Goal: Task Accomplishment & Management: Complete application form

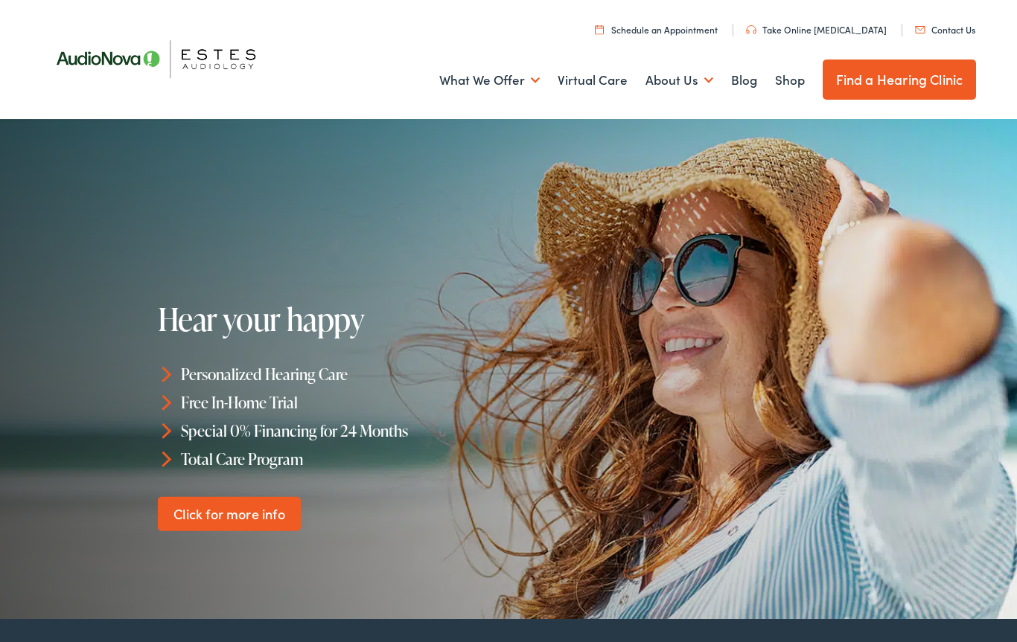
click at [951, 33] on link "Contact Us" at bounding box center [945, 29] width 60 height 13
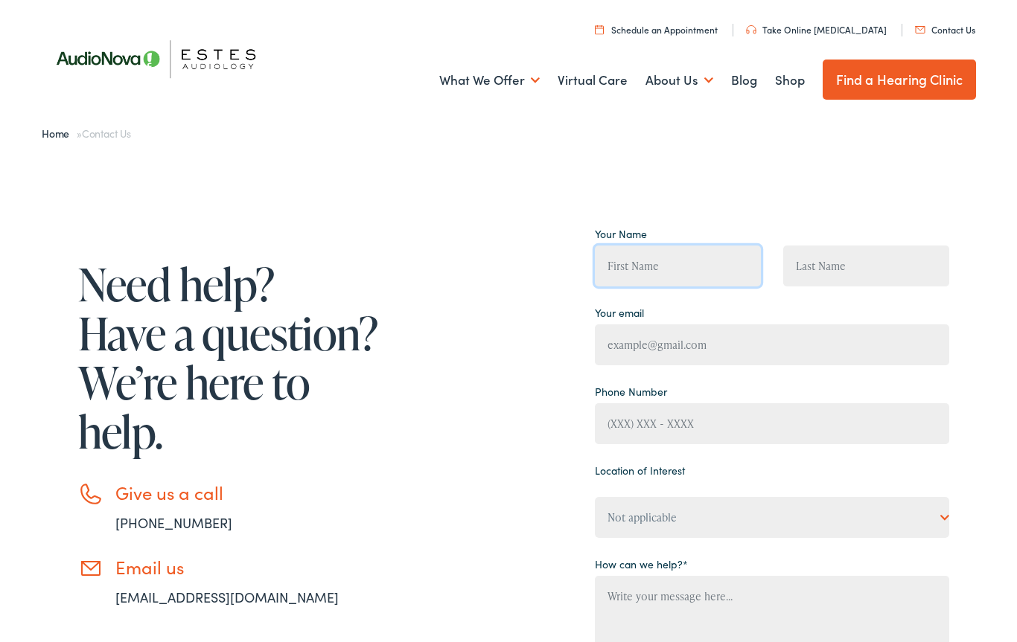
click at [677, 268] on input "Contact form" at bounding box center [678, 266] width 166 height 41
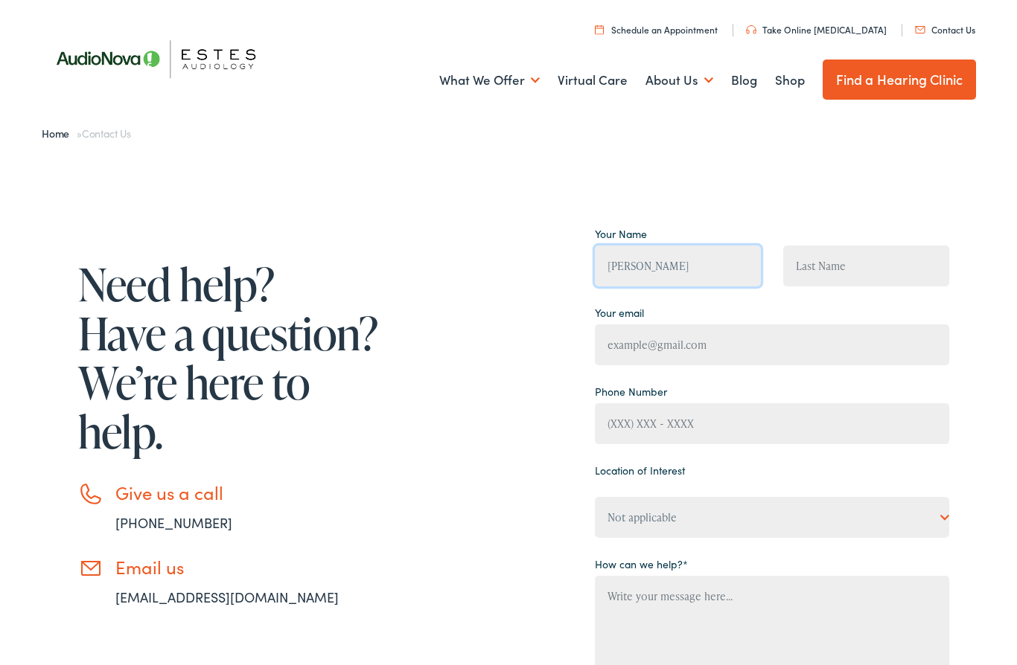
type input "Frank"
click at [849, 263] on input "Contact form" at bounding box center [866, 266] width 166 height 41
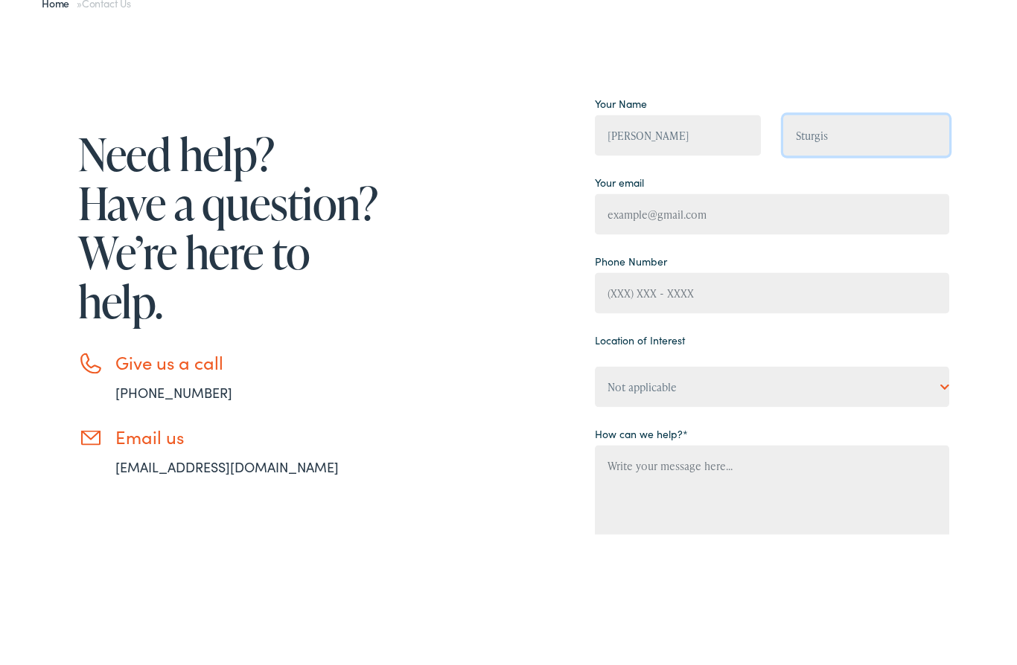
type input "Sturgis"
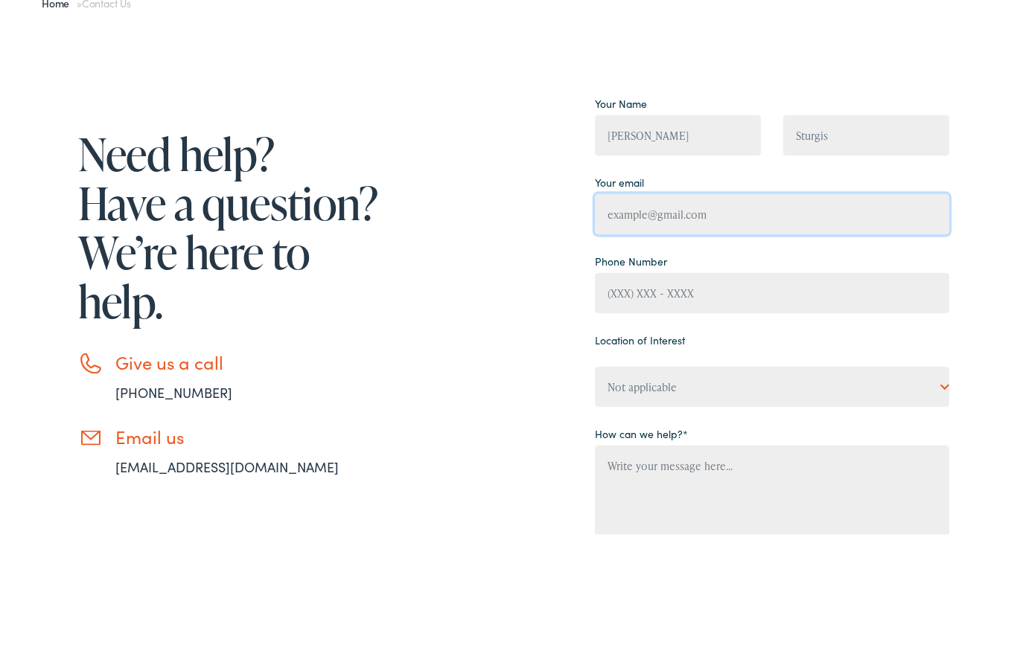
click at [711, 325] on input "Contact form" at bounding box center [772, 345] width 354 height 41
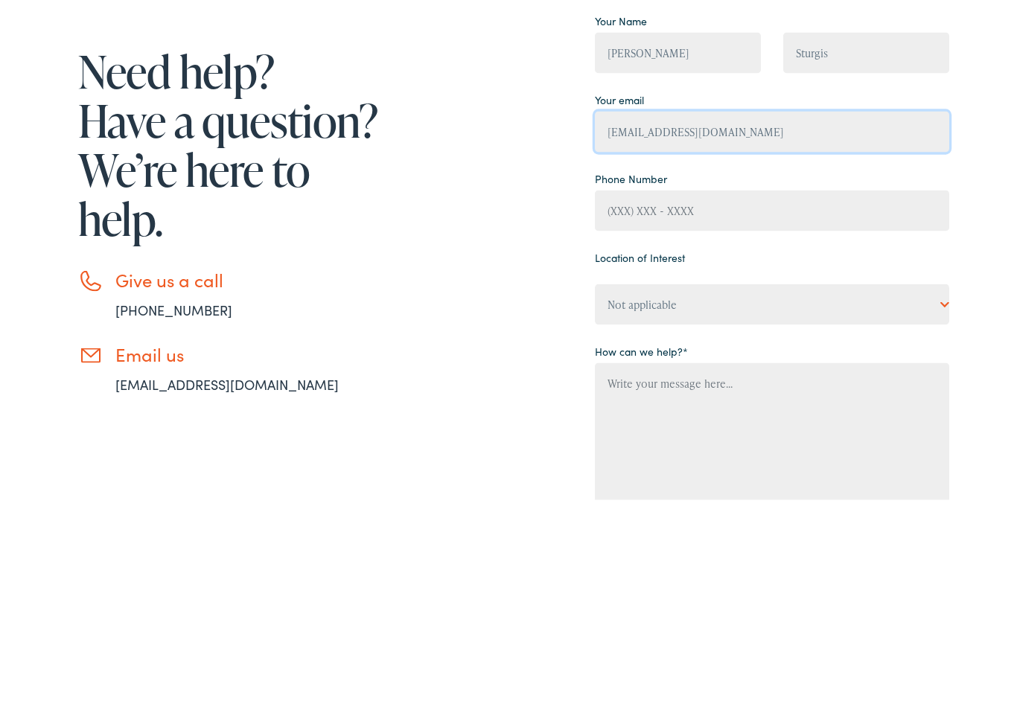
type input "imafrank@satx.rr.com"
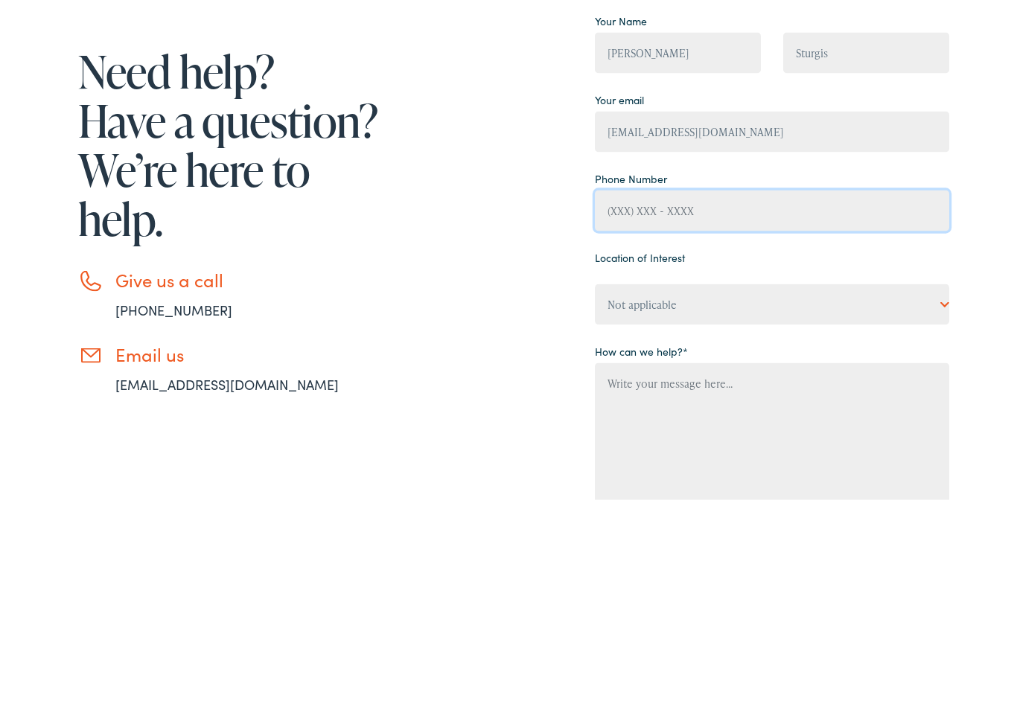
click at [732, 397] on input "Contact form" at bounding box center [772, 417] width 354 height 41
type input "(210) 957-1747"
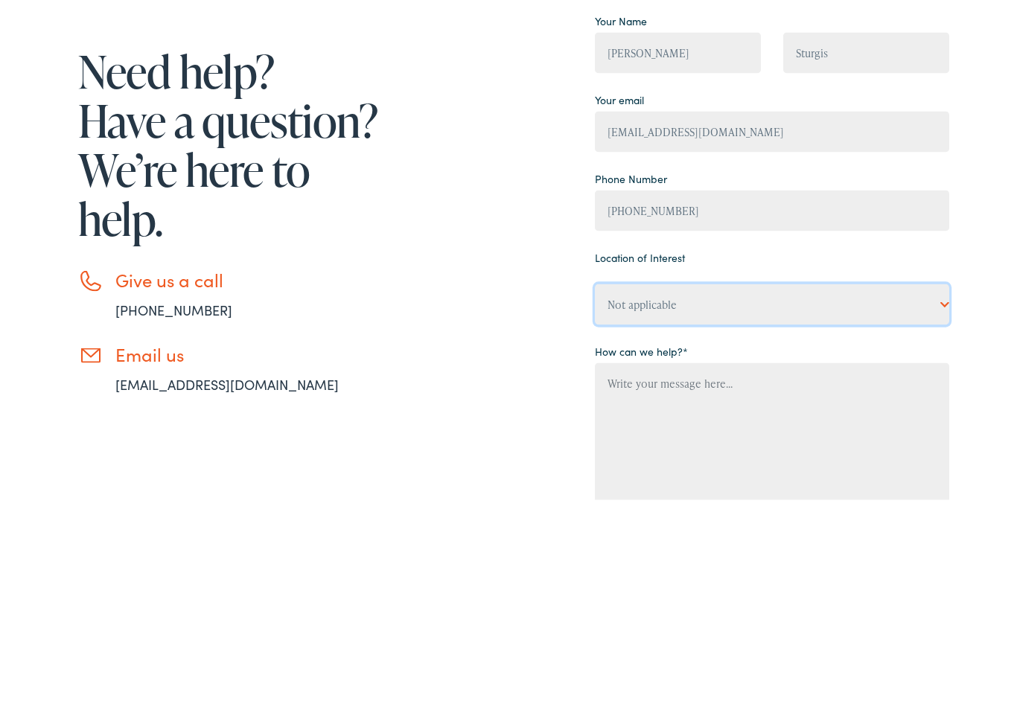
click at [734, 491] on select "Not applicable Estes Audiology, Austin Estes Audiology, Baton Rouge Estes Audio…" at bounding box center [772, 511] width 354 height 41
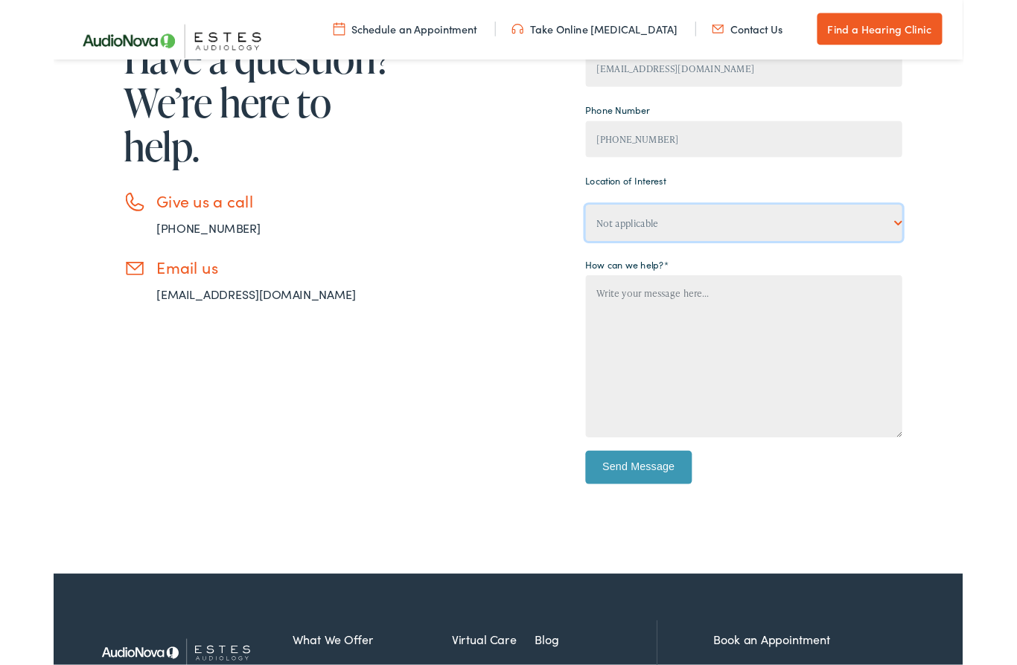
scroll to position [258, 0]
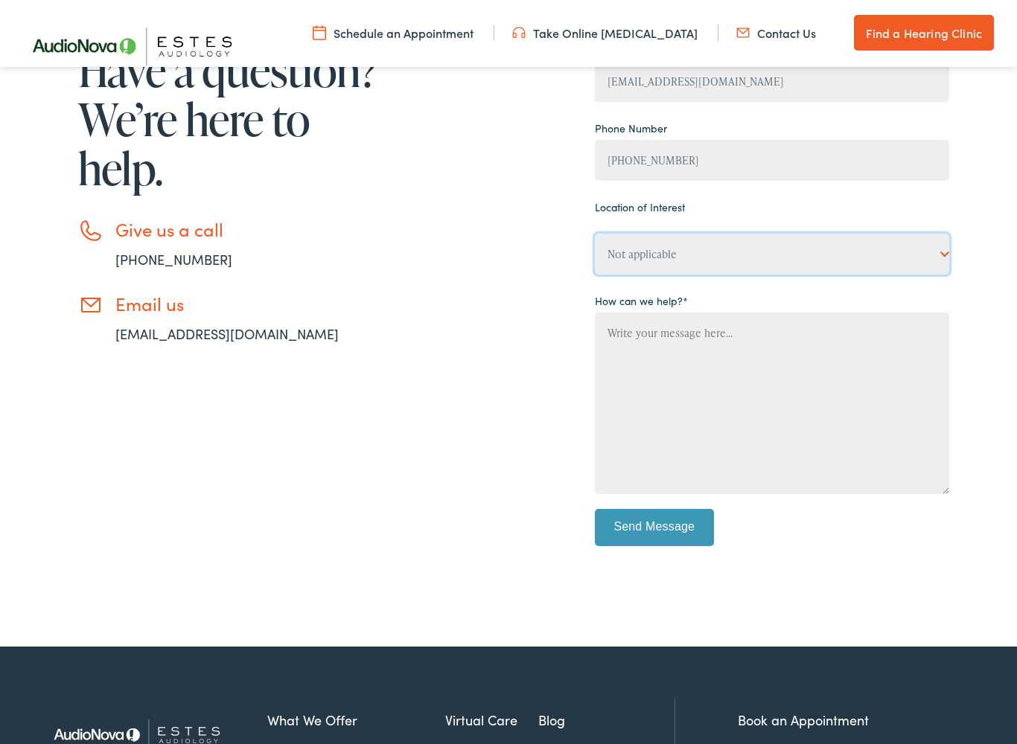
click at [930, 255] on select "Not applicable Estes Audiology, Austin Estes Audiology, Baton Rouge Estes Audio…" at bounding box center [772, 254] width 354 height 41
click at [927, 251] on select "Not applicable Estes Audiology, Austin Estes Audiology, Baton Rouge Estes Audio…" at bounding box center [772, 254] width 354 height 41
select select "Estes Audiology, San Antonio"
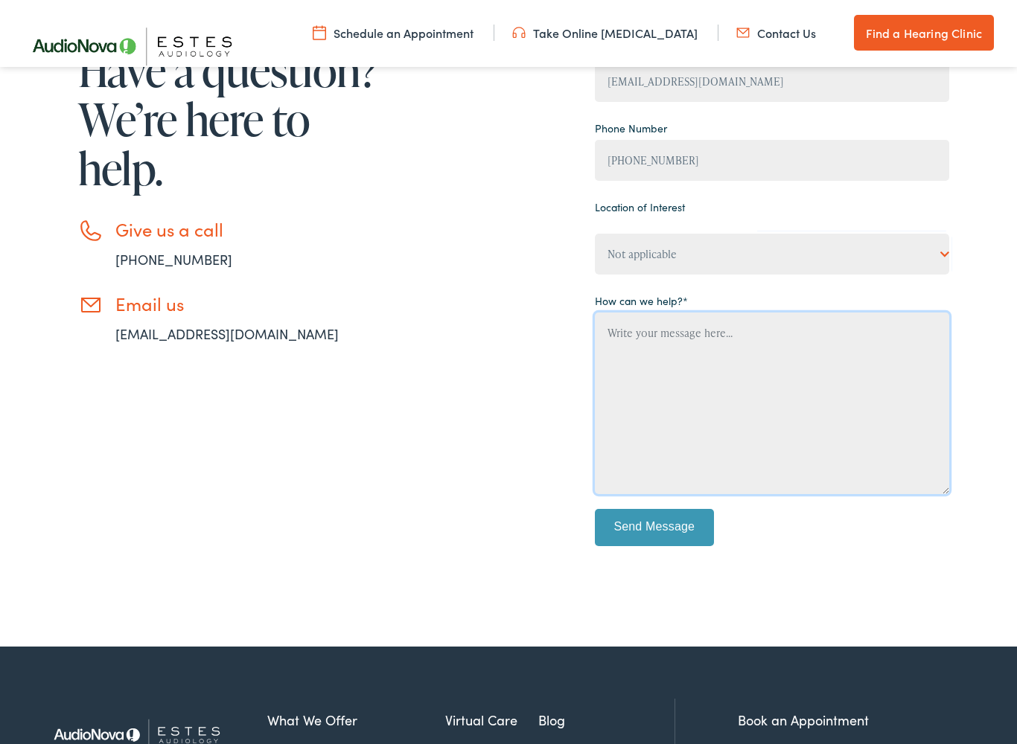
click at [716, 339] on textarea "Contact form" at bounding box center [772, 404] width 354 height 182
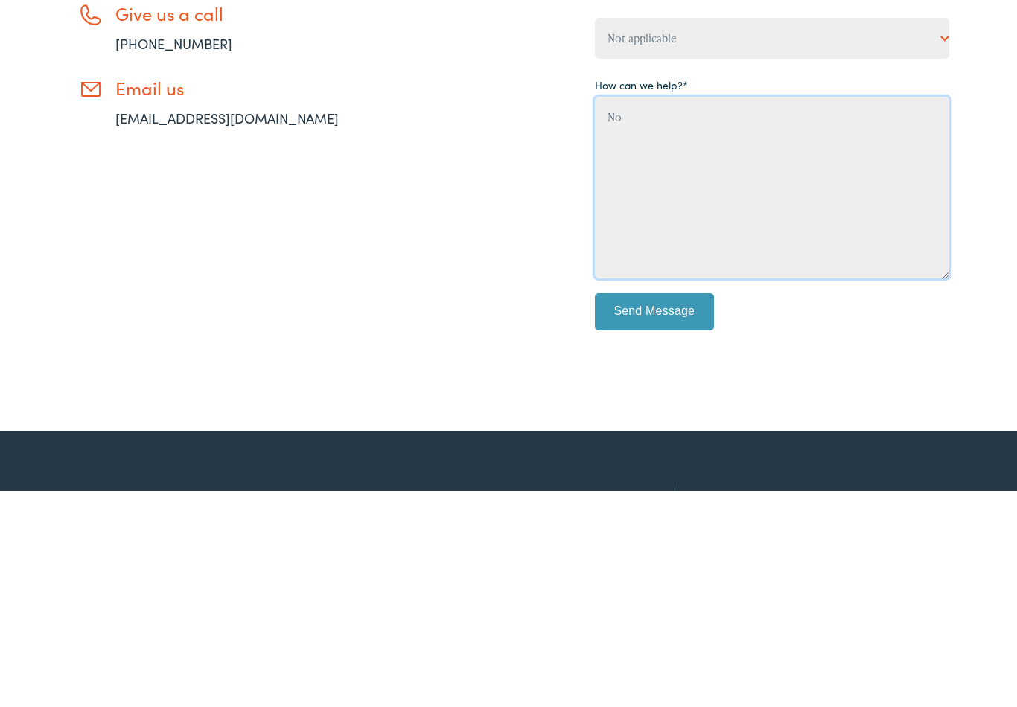
type textarea "N"
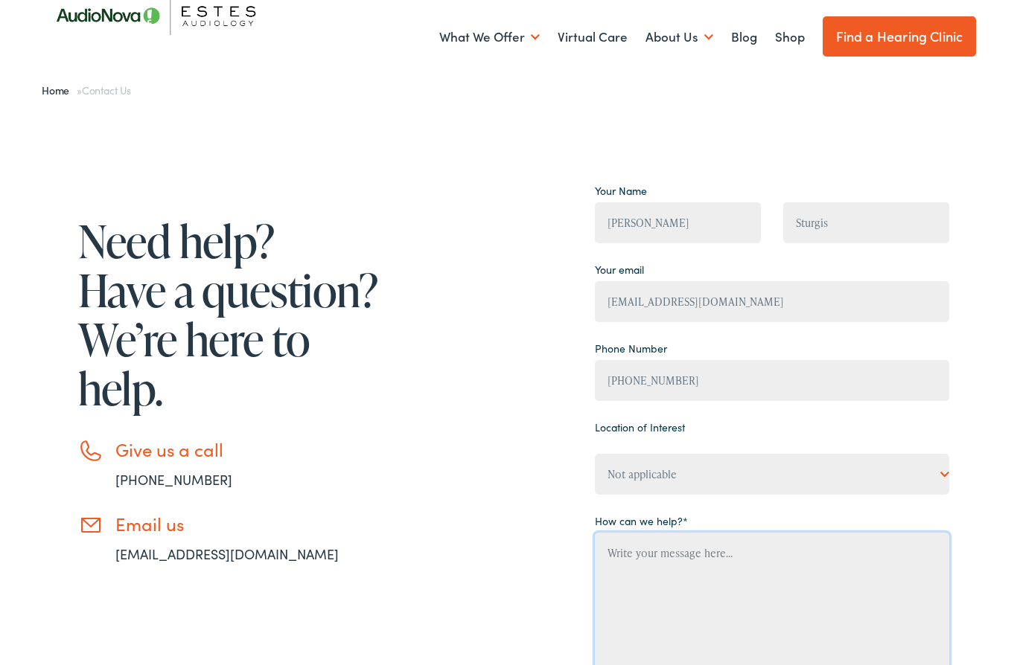
scroll to position [0, 0]
